Goal: Information Seeking & Learning: Learn about a topic

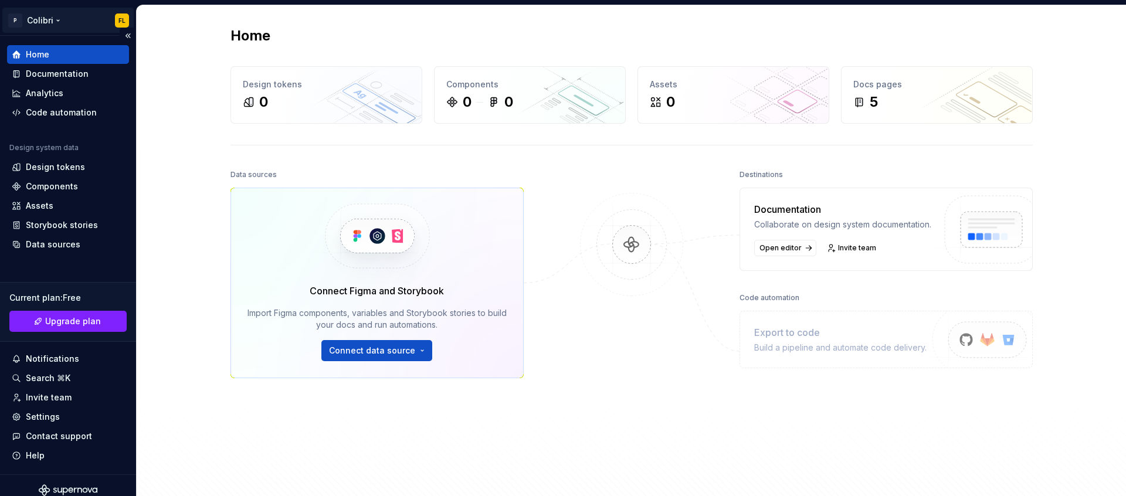
click at [76, 24] on html "P Colibri [GEOGRAPHIC_DATA] Home Documentation Analytics Code automation Design…" at bounding box center [563, 248] width 1126 height 496
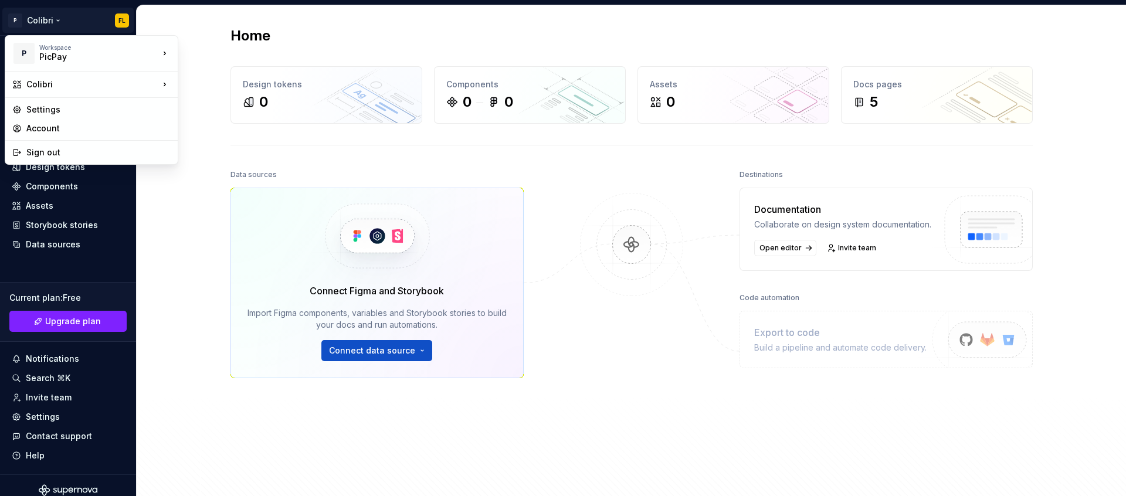
click at [80, 19] on html "P Colibri [GEOGRAPHIC_DATA] Home Documentation Analytics Code automation Design…" at bounding box center [563, 248] width 1126 height 496
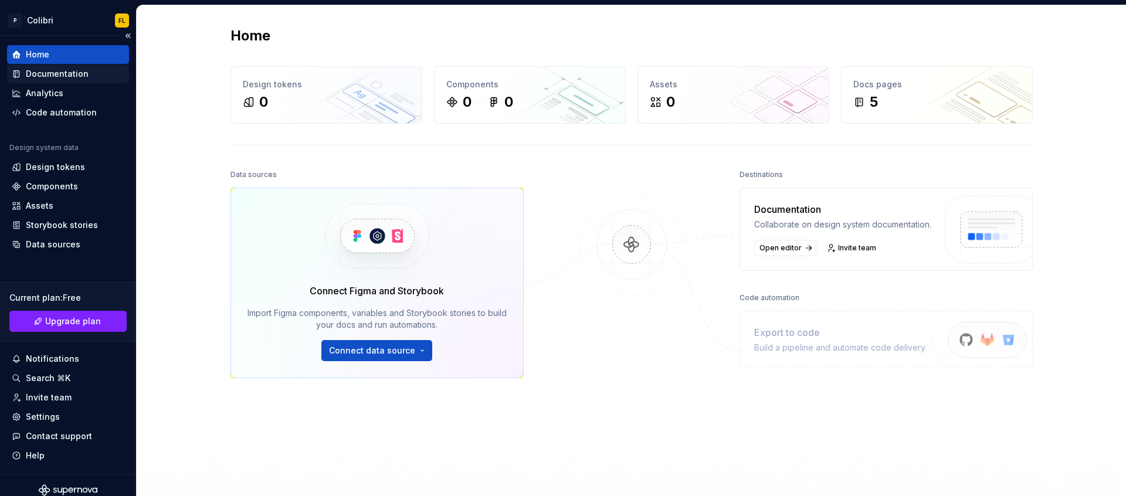
click at [73, 70] on div "Documentation" at bounding box center [57, 74] width 63 height 12
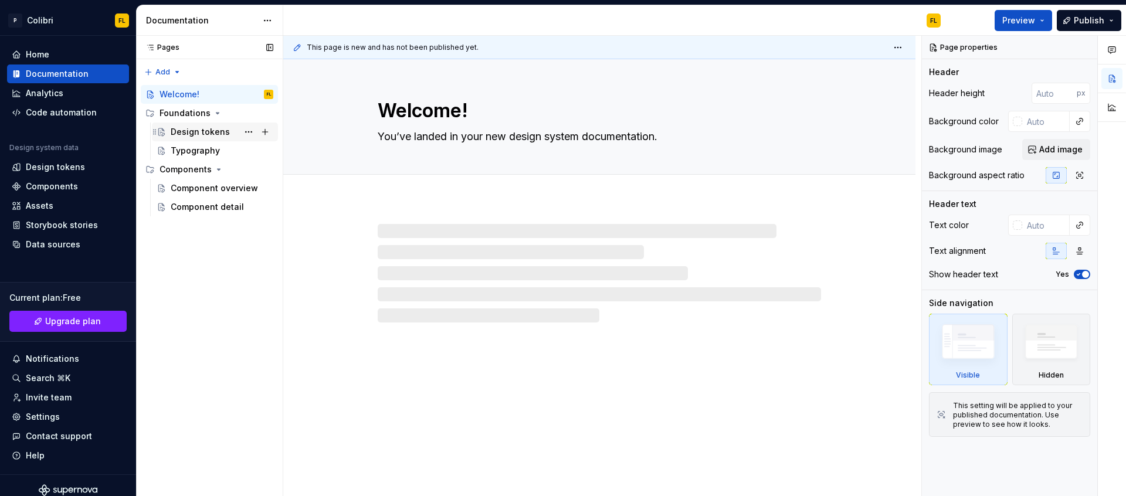
click at [189, 129] on div "Design tokens" at bounding box center [200, 132] width 59 height 12
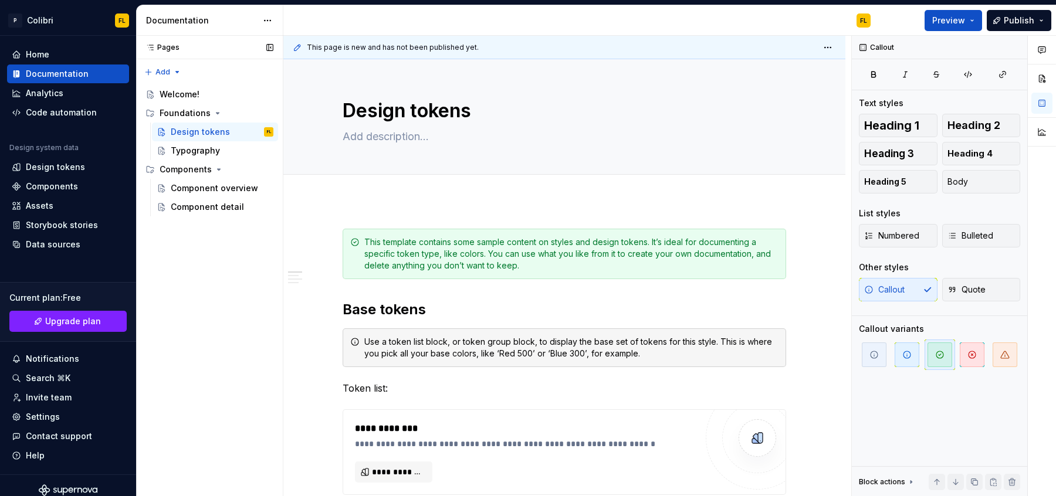
type textarea "*"
